Goal: Task Accomplishment & Management: Manage account settings

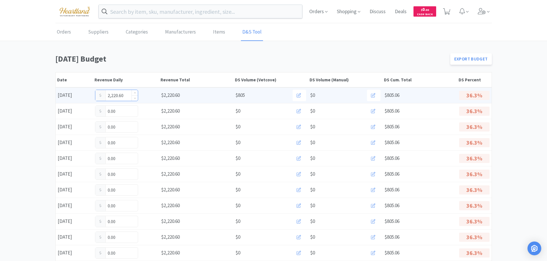
click at [125, 98] on input "2,220.60" at bounding box center [116, 95] width 42 height 11
type input "2"
type input "2,703.06"
click at [375, 96] on icon at bounding box center [373, 95] width 4 height 4
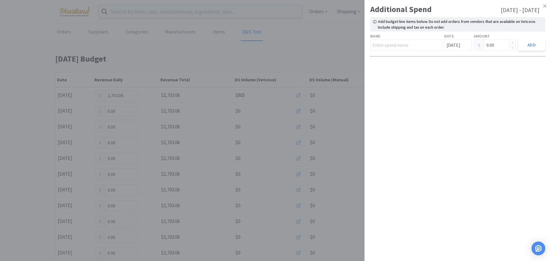
click at [501, 42] on input "0.00" at bounding box center [495, 45] width 42 height 11
type input "0"
click at [492, 43] on input at bounding box center [495, 45] width 42 height 11
type input "117.96"
click at [408, 43] on input "text" at bounding box center [406, 44] width 72 height 11
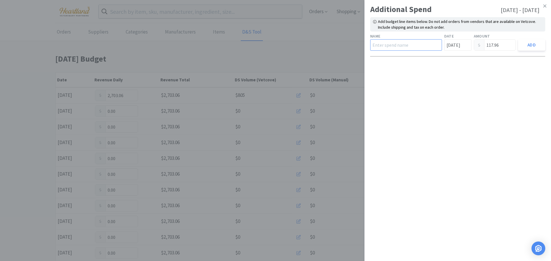
type input "Hill's"
click at [532, 47] on button "Add" at bounding box center [531, 44] width 27 height 11
type input "0.00"
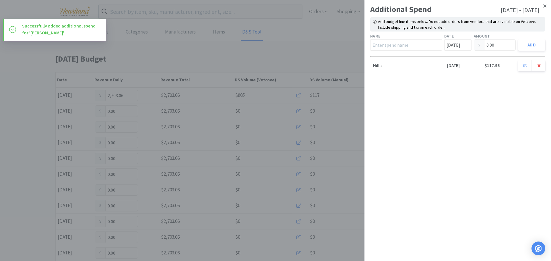
click at [546, 5] on icon at bounding box center [544, 5] width 3 height 5
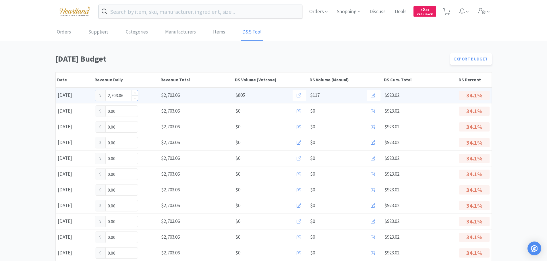
click at [125, 96] on input "2,703.06" at bounding box center [116, 95] width 42 height 11
type input "2,761.81"
click at [126, 97] on input "2,761.81" at bounding box center [116, 95] width 42 height 11
type input "2"
type input "2,771.56"
